Goal: Task Accomplishment & Management: Use online tool/utility

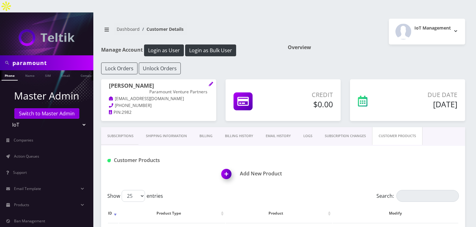
click at [39, 154] on span "Action Queues" at bounding box center [26, 156] width 25 height 5
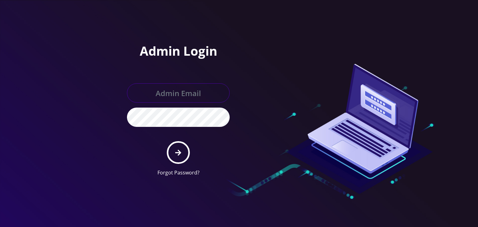
type input "boris@teltik.com"
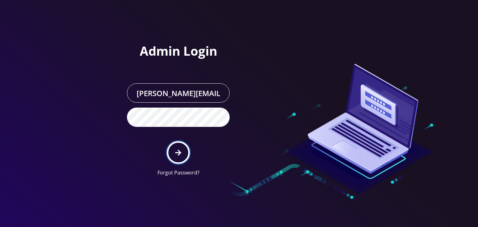
click at [175, 145] on button "submit" at bounding box center [178, 152] width 23 height 23
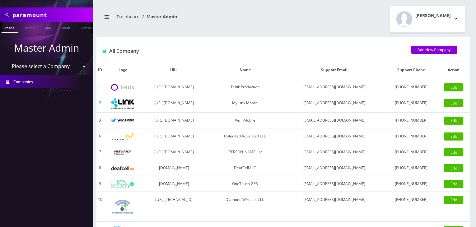
click at [53, 69] on select "Please select a Company Teltik Production My Link Mobile VennMobile Unlimited A…" at bounding box center [46, 66] width 79 height 12
select select "13"
click at [7, 60] on select "Please select a Company Teltik Production My Link Mobile VennMobile Unlimited A…" at bounding box center [46, 66] width 79 height 12
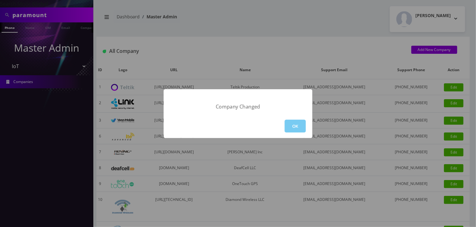
click at [296, 124] on button "OK" at bounding box center [295, 126] width 21 height 13
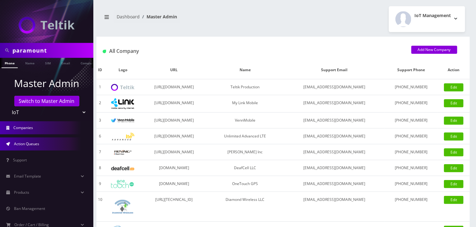
click at [16, 141] on link "Action Queues" at bounding box center [46, 144] width 93 height 13
